Goal: Information Seeking & Learning: Learn about a topic

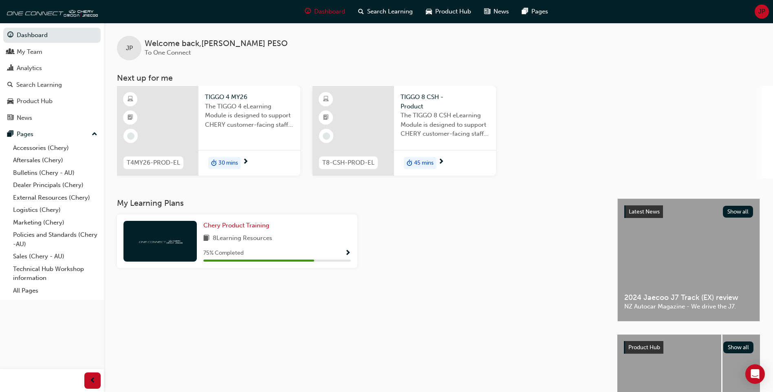
click at [235, 165] on span "30 mins" at bounding box center [228, 162] width 20 height 9
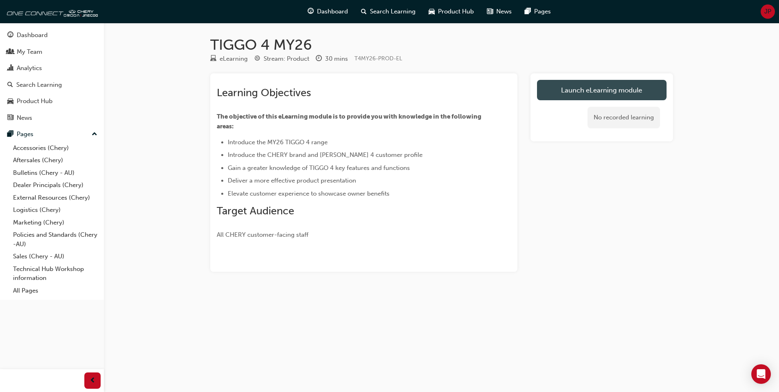
click at [599, 89] on link "Launch eLearning module" at bounding box center [602, 90] width 130 height 20
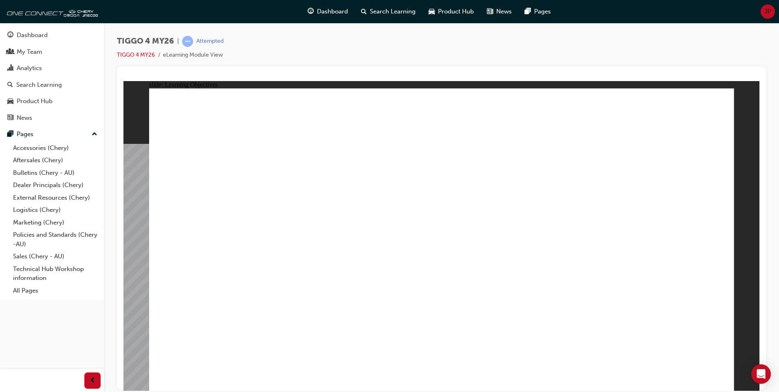
drag, startPoint x: 416, startPoint y: 313, endPoint x: 650, endPoint y: 319, distance: 234.7
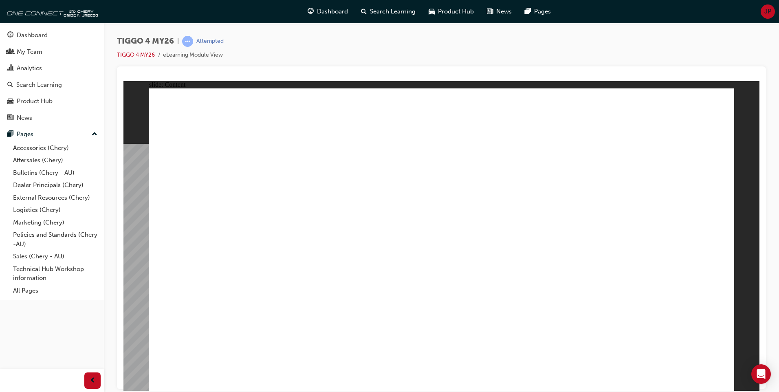
drag, startPoint x: 224, startPoint y: 252, endPoint x: 232, endPoint y: 258, distance: 9.3
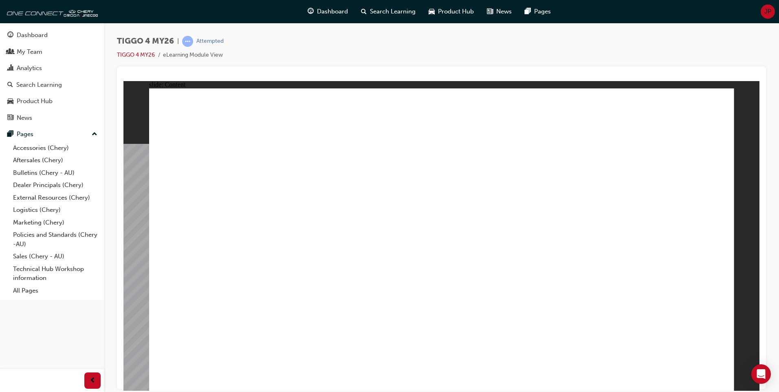
drag, startPoint x: 557, startPoint y: 232, endPoint x: 615, endPoint y: 228, distance: 58.4
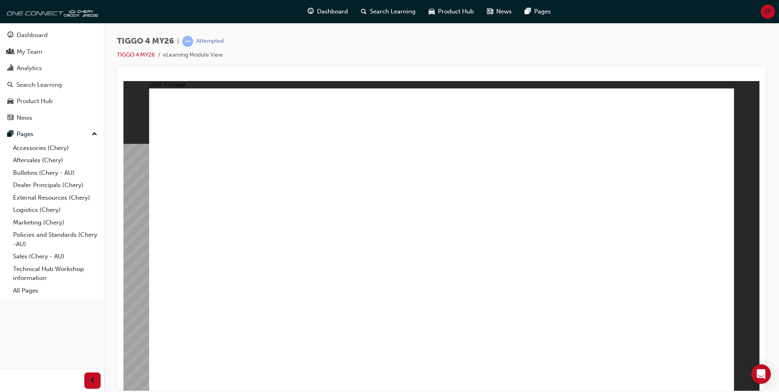
drag, startPoint x: 461, startPoint y: 299, endPoint x: 466, endPoint y: 295, distance: 7.0
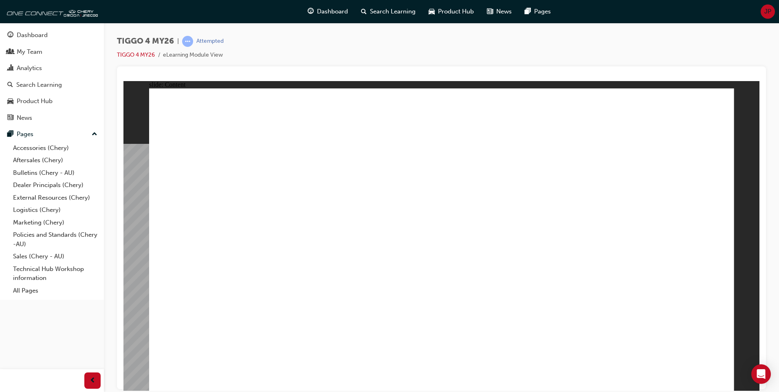
drag, startPoint x: 654, startPoint y: 136, endPoint x: 663, endPoint y: 160, distance: 25.6
drag, startPoint x: 666, startPoint y: 178, endPoint x: 676, endPoint y: 225, distance: 47.9
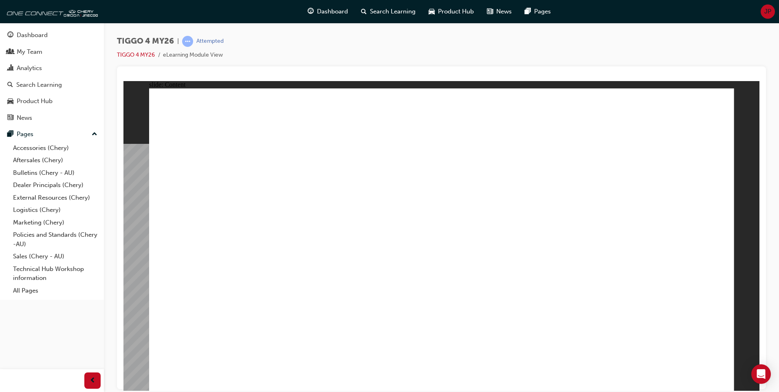
drag, startPoint x: 438, startPoint y: 241, endPoint x: 540, endPoint y: 239, distance: 101.8
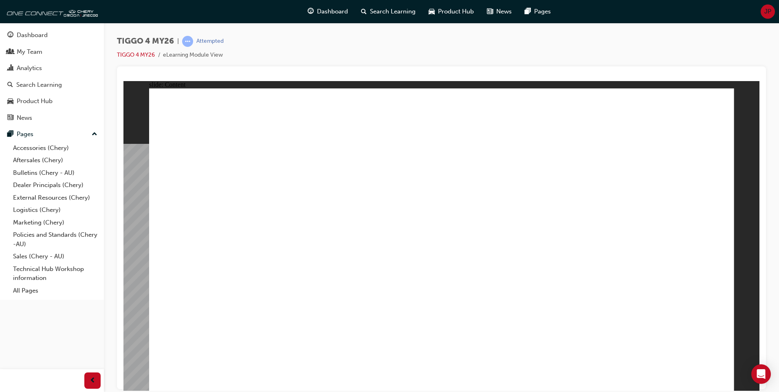
drag, startPoint x: 663, startPoint y: 281, endPoint x: 668, endPoint y: 285, distance: 6.7
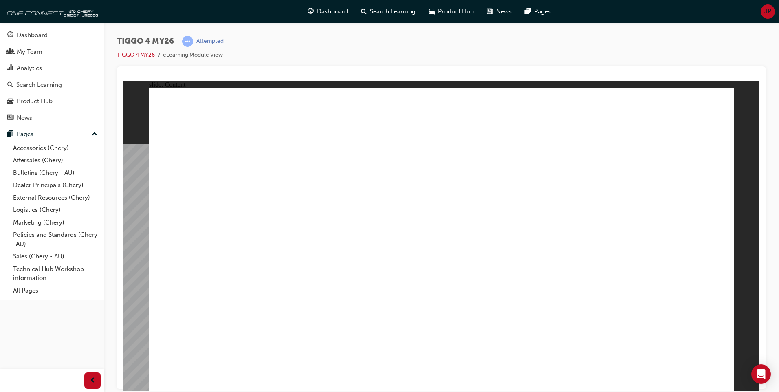
drag, startPoint x: 226, startPoint y: 150, endPoint x: 438, endPoint y: 203, distance: 217.9
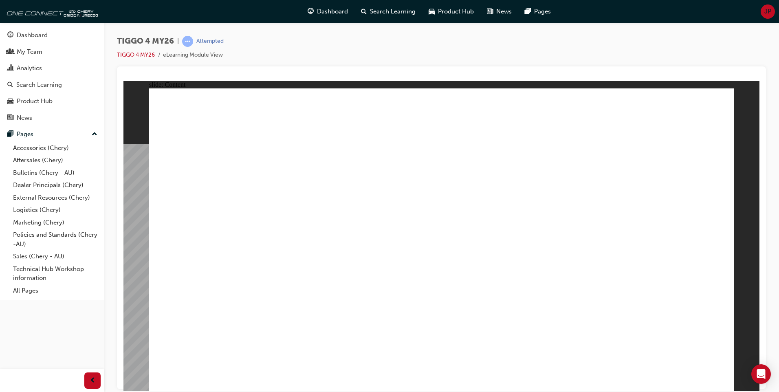
drag, startPoint x: 379, startPoint y: 299, endPoint x: 384, endPoint y: 296, distance: 5.5
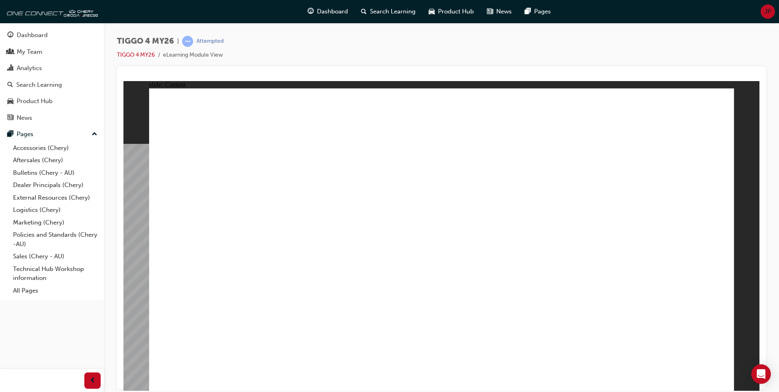
drag, startPoint x: 626, startPoint y: 229, endPoint x: 571, endPoint y: 226, distance: 55.1
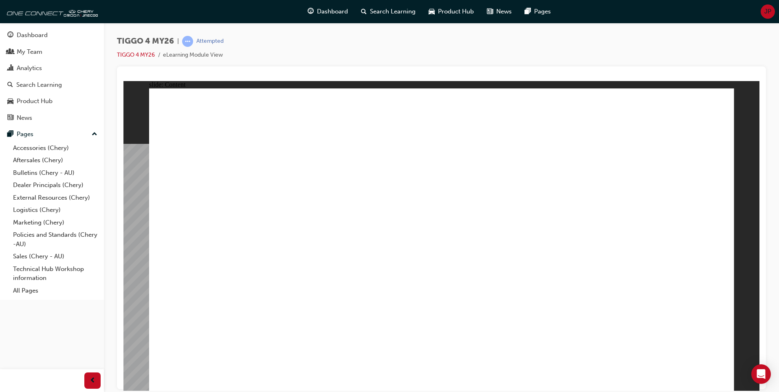
drag, startPoint x: 718, startPoint y: 384, endPoint x: 723, endPoint y: 380, distance: 6.7
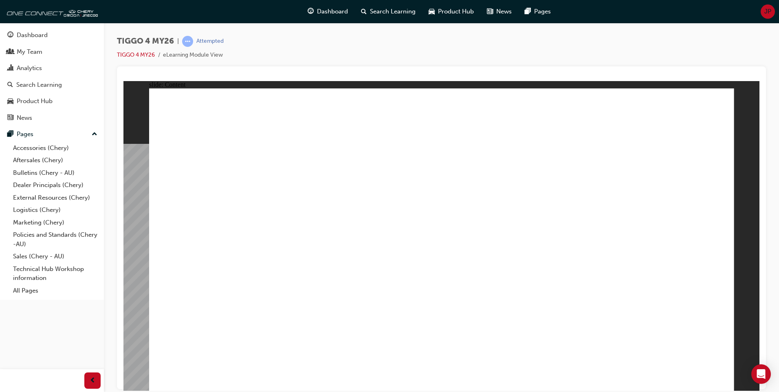
drag, startPoint x: 366, startPoint y: 217, endPoint x: 402, endPoint y: 213, distance: 36.1
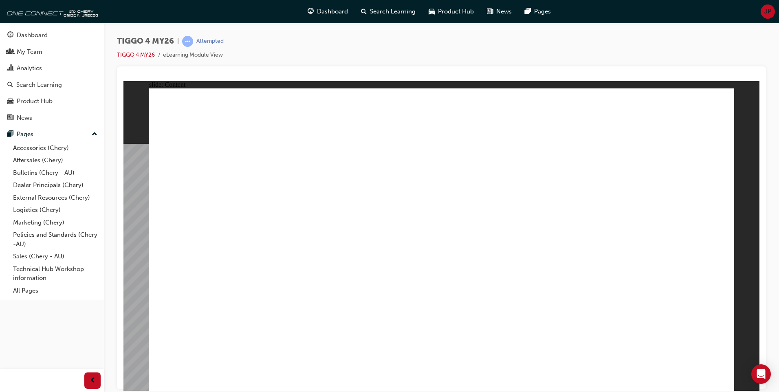
drag, startPoint x: 419, startPoint y: 217, endPoint x: 427, endPoint y: 204, distance: 15.4
drag, startPoint x: 427, startPoint y: 200, endPoint x: 577, endPoint y: 202, distance: 149.9
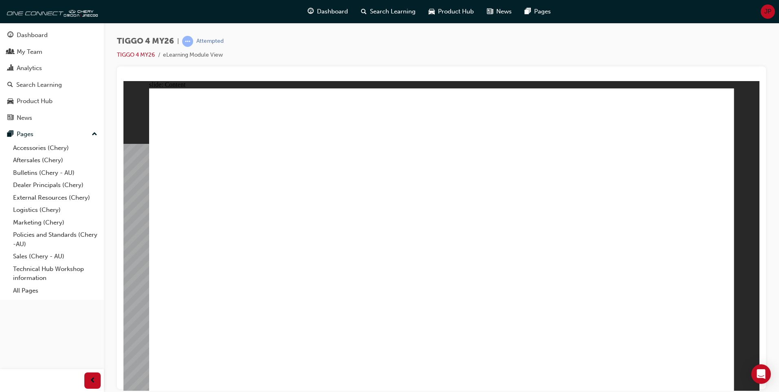
drag, startPoint x: 498, startPoint y: 198, endPoint x: 507, endPoint y: 197, distance: 8.2
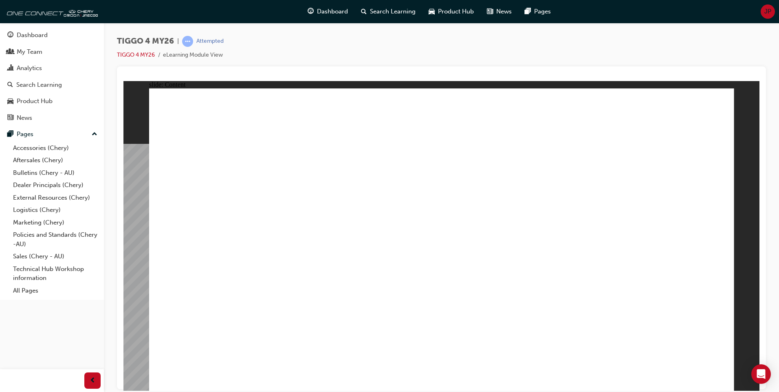
drag, startPoint x: 607, startPoint y: 308, endPoint x: 602, endPoint y: 306, distance: 5.3
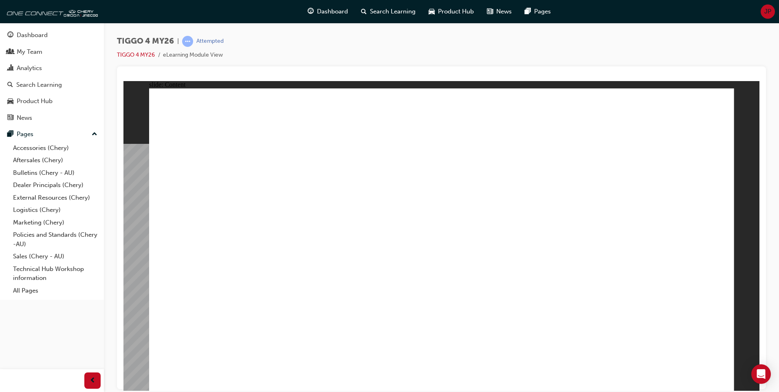
drag, startPoint x: 698, startPoint y: 109, endPoint x: 693, endPoint y: 108, distance: 5.4
drag, startPoint x: 438, startPoint y: 200, endPoint x: 430, endPoint y: 206, distance: 9.6
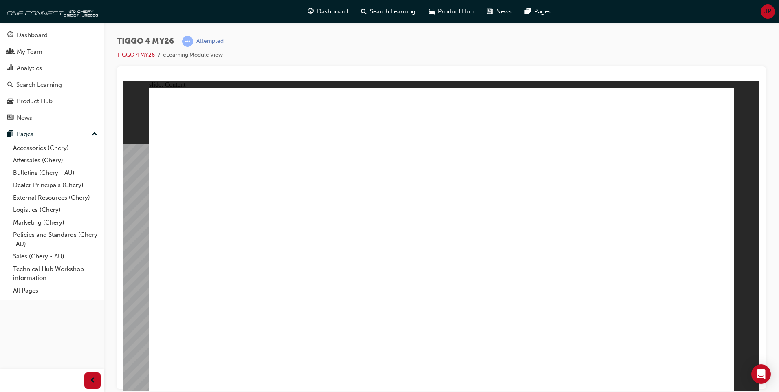
drag, startPoint x: 269, startPoint y: 250, endPoint x: 274, endPoint y: 250, distance: 5.7
drag, startPoint x: 388, startPoint y: 277, endPoint x: 412, endPoint y: 274, distance: 24.6
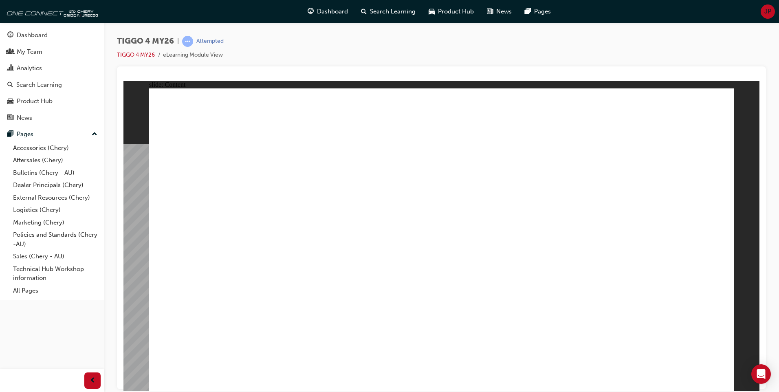
drag, startPoint x: 514, startPoint y: 226, endPoint x: 751, endPoint y: 306, distance: 251.1
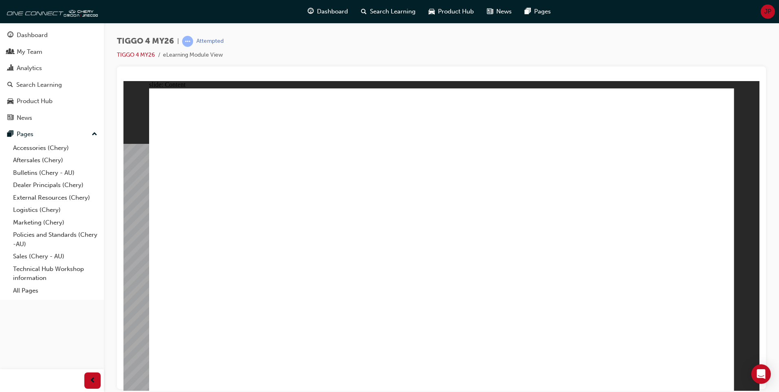
drag, startPoint x: 263, startPoint y: 316, endPoint x: 521, endPoint y: 270, distance: 262.0
drag, startPoint x: 527, startPoint y: 266, endPoint x: 660, endPoint y: 280, distance: 133.5
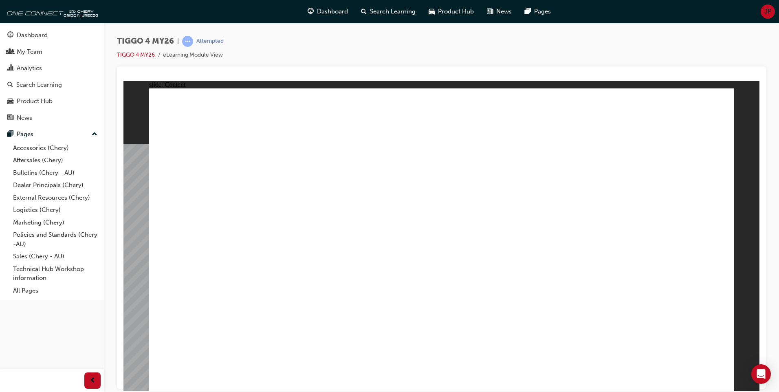
drag, startPoint x: 274, startPoint y: 305, endPoint x: 283, endPoint y: 299, distance: 11.4
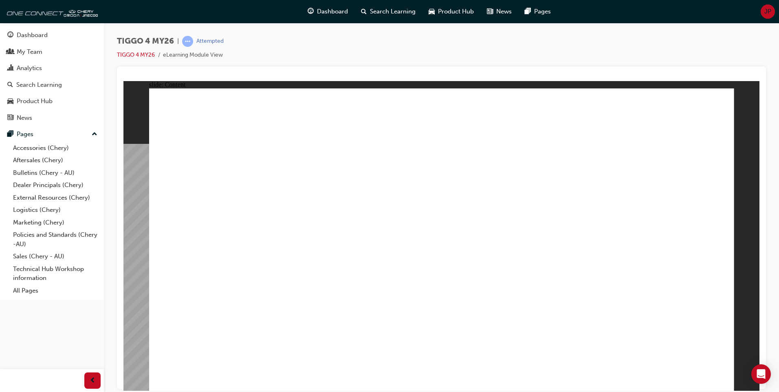
drag, startPoint x: 477, startPoint y: 268, endPoint x: 569, endPoint y: 173, distance: 131.9
drag, startPoint x: 313, startPoint y: 308, endPoint x: 303, endPoint y: 285, distance: 25.3
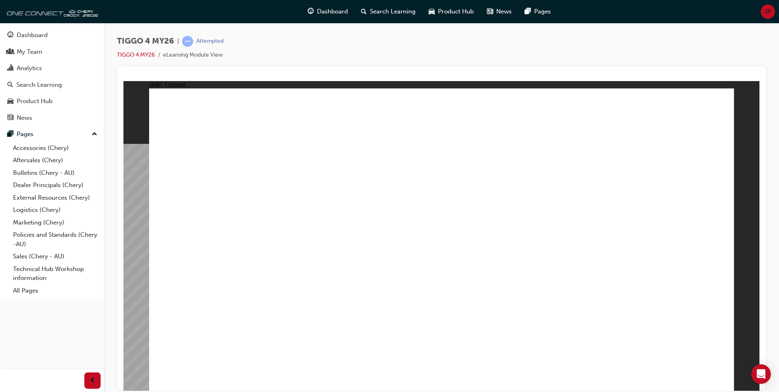
drag, startPoint x: 672, startPoint y: 322, endPoint x: 645, endPoint y: 307, distance: 31.5
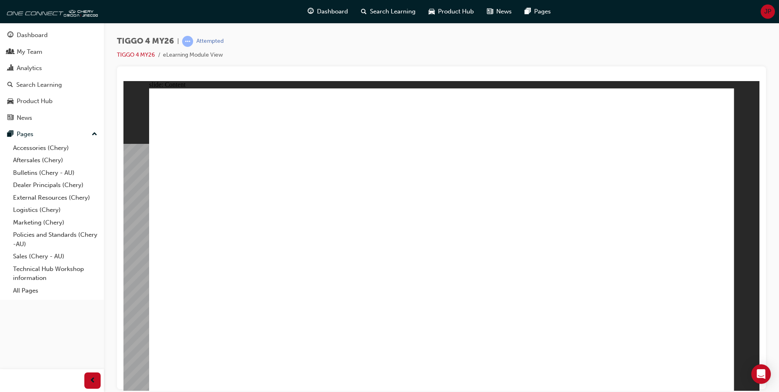
drag, startPoint x: 261, startPoint y: 342, endPoint x: 274, endPoint y: 339, distance: 14.1
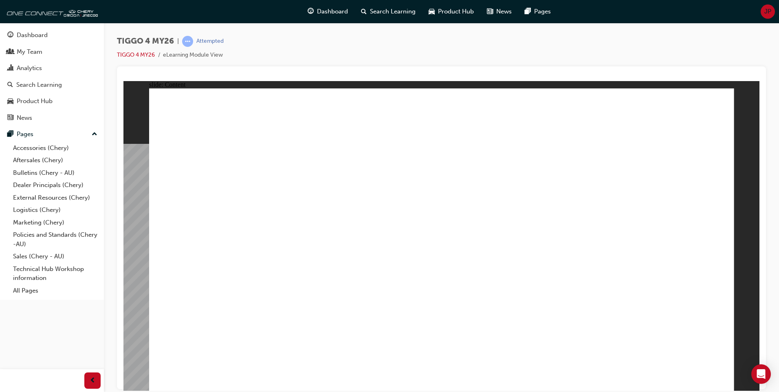
drag, startPoint x: 299, startPoint y: 342, endPoint x: 329, endPoint y: 335, distance: 31.5
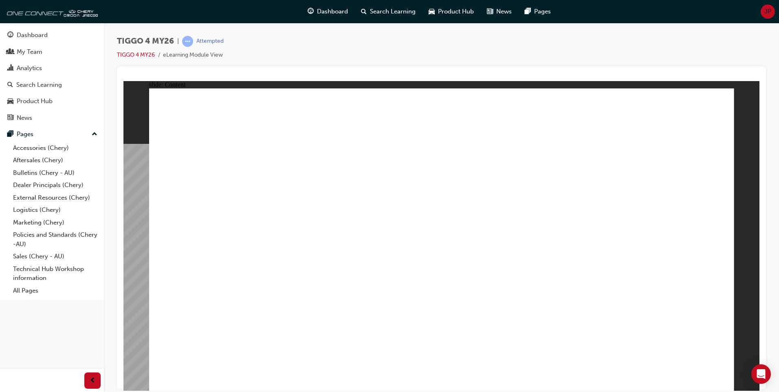
drag, startPoint x: 662, startPoint y: 324, endPoint x: 686, endPoint y: 330, distance: 24.7
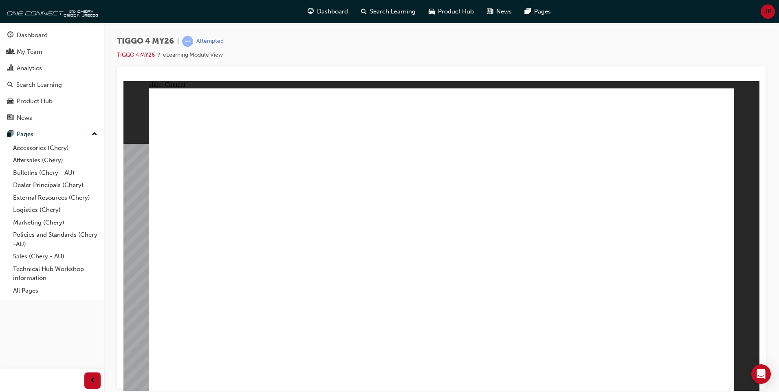
drag, startPoint x: 245, startPoint y: 238, endPoint x: 402, endPoint y: 207, distance: 159.7
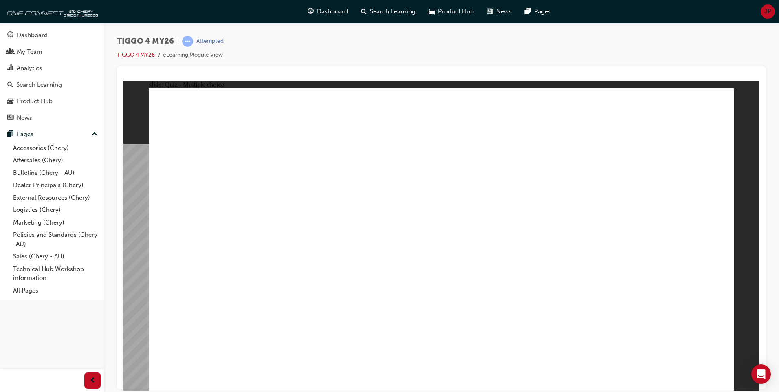
radio input "true"
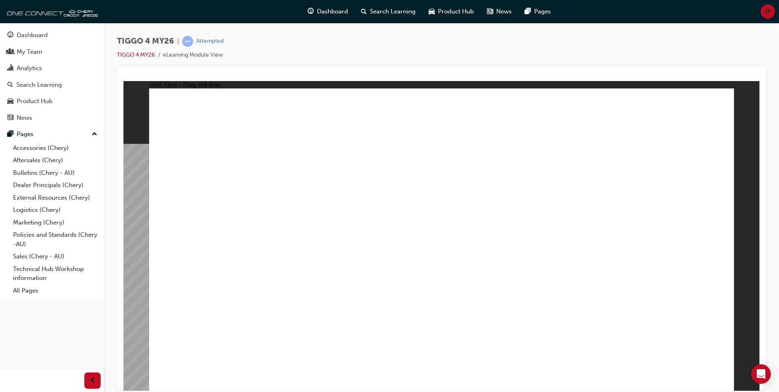
drag, startPoint x: 548, startPoint y: 185, endPoint x: 200, endPoint y: 302, distance: 366.8
drag, startPoint x: 336, startPoint y: 194, endPoint x: 343, endPoint y: 310, distance: 115.9
drag, startPoint x: 223, startPoint y: 191, endPoint x: 456, endPoint y: 308, distance: 260.6
drag, startPoint x: 438, startPoint y: 189, endPoint x: 556, endPoint y: 305, distance: 165.6
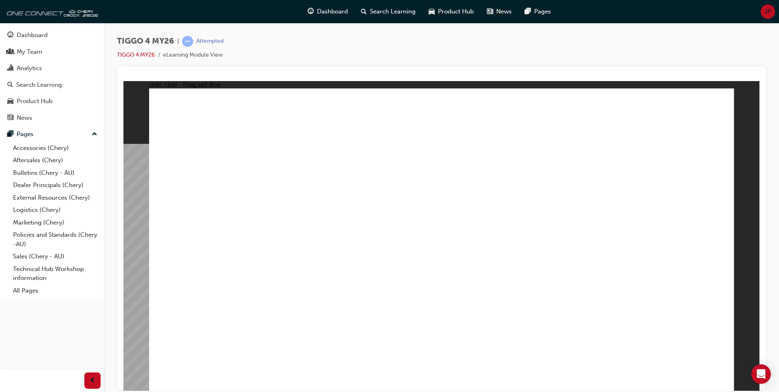
drag, startPoint x: 644, startPoint y: 192, endPoint x: 652, endPoint y: 312, distance: 120.4
radio input "true"
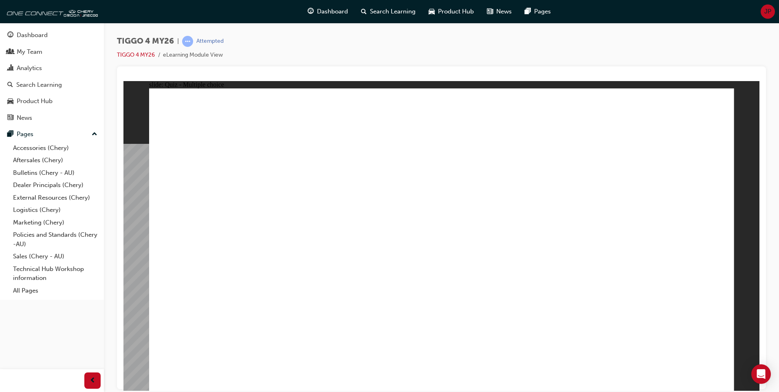
radio input "true"
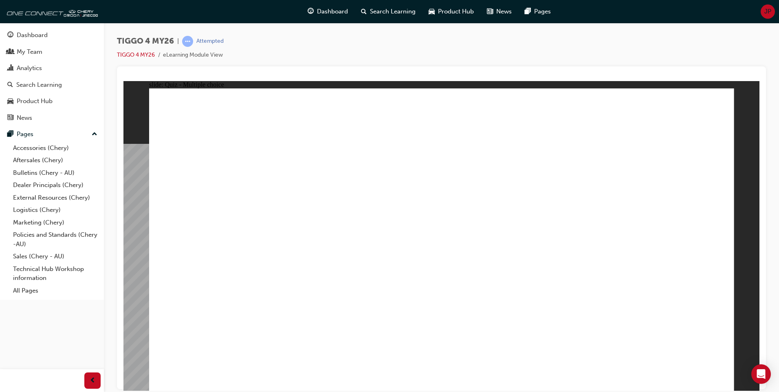
drag, startPoint x: 337, startPoint y: 242, endPoint x: 505, endPoint y: 169, distance: 183.8
drag, startPoint x: 231, startPoint y: 217, endPoint x: 644, endPoint y: 175, distance: 415.1
drag, startPoint x: 533, startPoint y: 182, endPoint x: 638, endPoint y: 186, distance: 104.7
drag, startPoint x: 410, startPoint y: 215, endPoint x: 649, endPoint y: 216, distance: 238.7
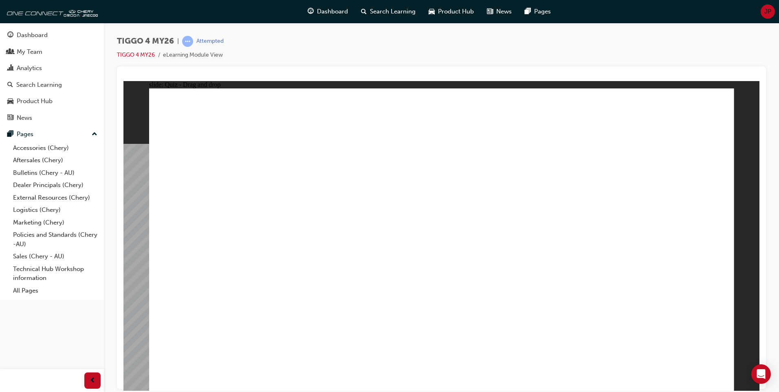
drag, startPoint x: 235, startPoint y: 264, endPoint x: 461, endPoint y: 279, distance: 226.6
drag, startPoint x: 333, startPoint y: 277, endPoint x: 625, endPoint y: 262, distance: 292.4
drag, startPoint x: 271, startPoint y: 300, endPoint x: 648, endPoint y: 288, distance: 376.9
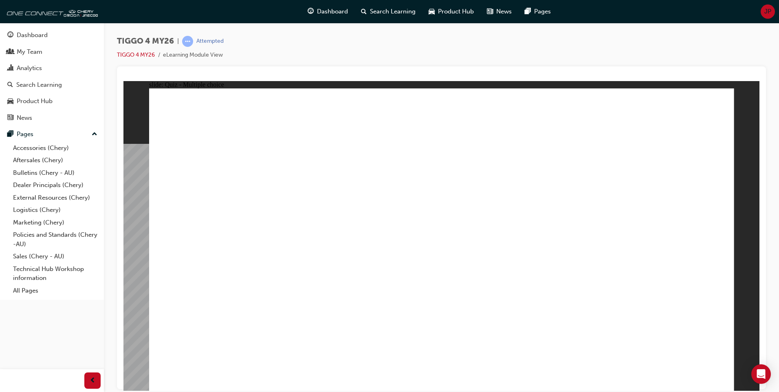
radio input "true"
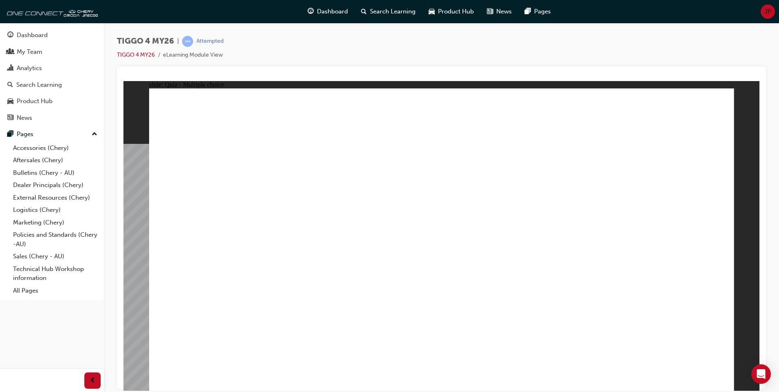
radio input "true"
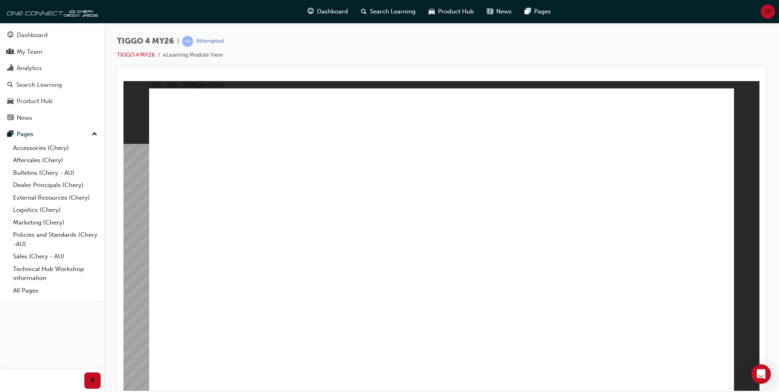
radio input "true"
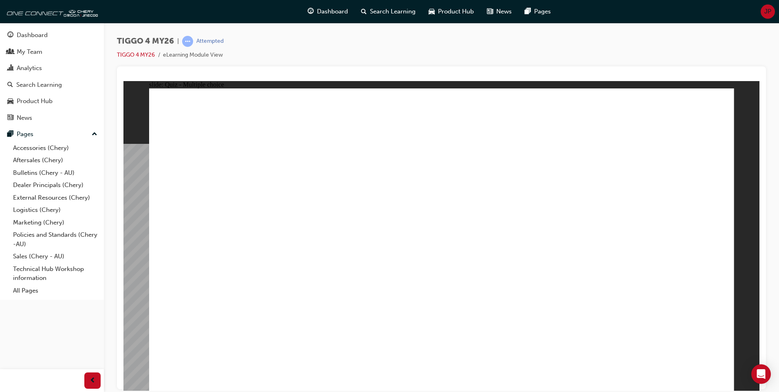
radio input "true"
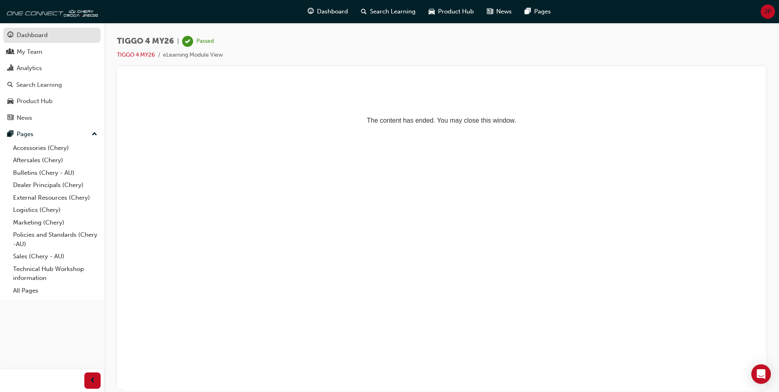
click at [54, 37] on div "Dashboard" at bounding box center [51, 35] width 89 height 10
